Goal: Navigation & Orientation: Find specific page/section

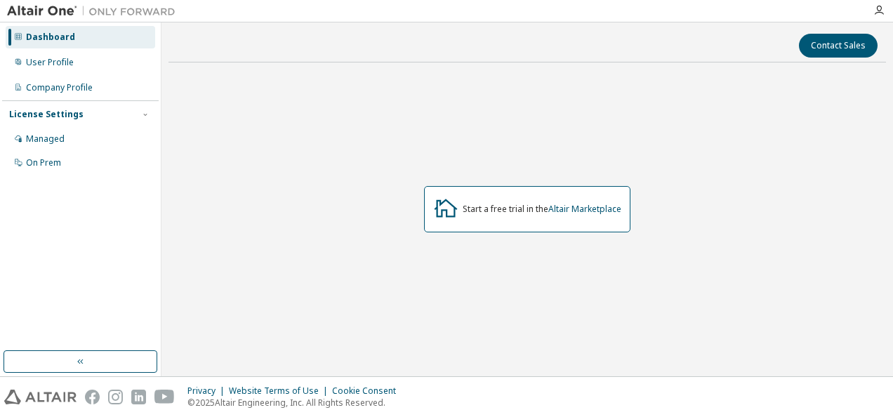
click at [366, 154] on div "Start a free trial in the Altair Marketplace" at bounding box center [526, 209] width 717 height 271
